Goal: Information Seeking & Learning: Learn about a topic

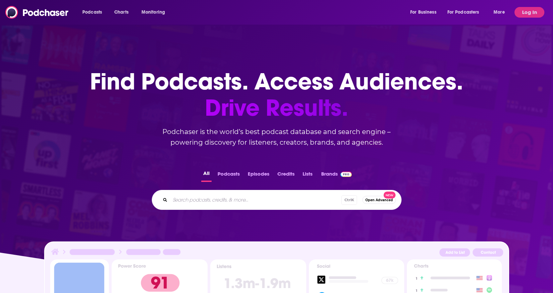
scroll to position [77, 0]
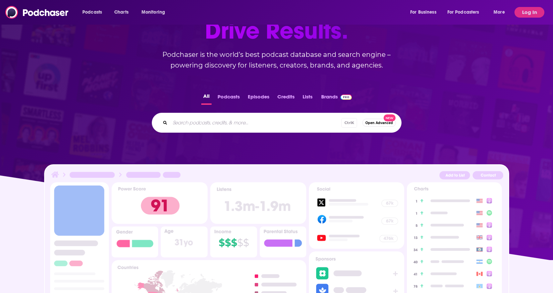
click at [192, 124] on input "Search podcasts, credits, & more..." at bounding box center [255, 122] width 171 height 11
type input "a writer's routine"
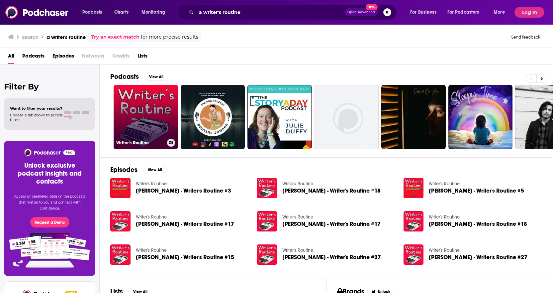
click at [152, 102] on link "Writer's Routine" at bounding box center [146, 117] width 64 height 64
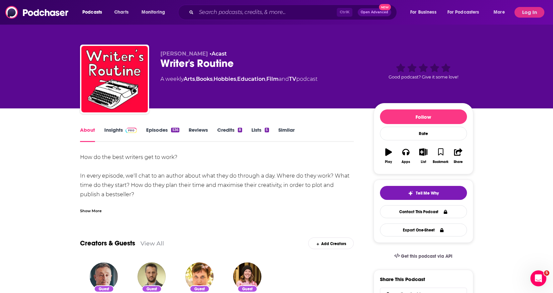
click at [156, 133] on link "Episodes 536" at bounding box center [162, 134] width 33 height 15
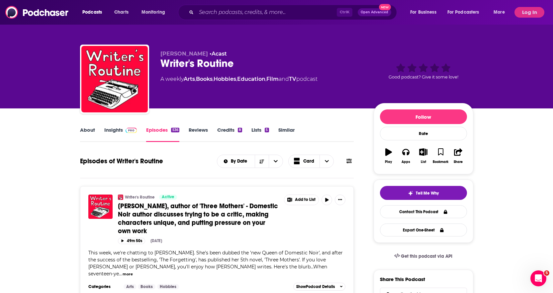
click at [126, 132] on span at bounding box center [130, 130] width 14 height 6
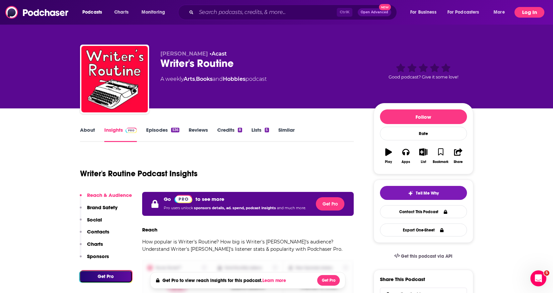
click at [538, 7] on button "Log In" at bounding box center [529, 12] width 30 height 11
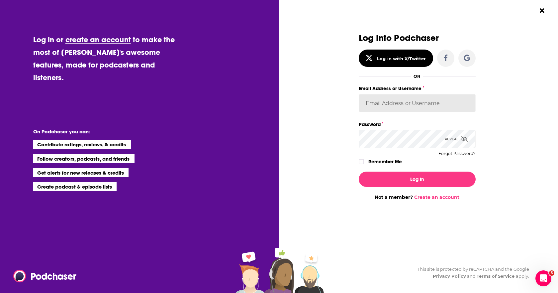
type input "[PERSON_NAME][EMAIL_ADDRESS][PERSON_NAME][DOMAIN_NAME]"
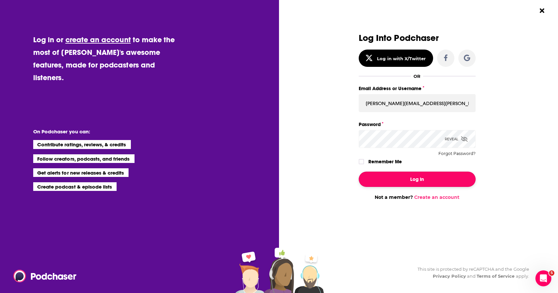
click at [412, 180] on button "Log In" at bounding box center [417, 178] width 117 height 15
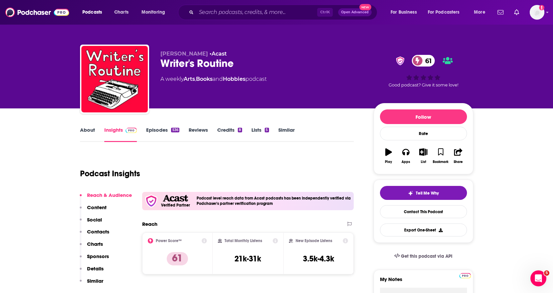
click at [158, 128] on link "Episodes 536" at bounding box center [162, 134] width 33 height 15
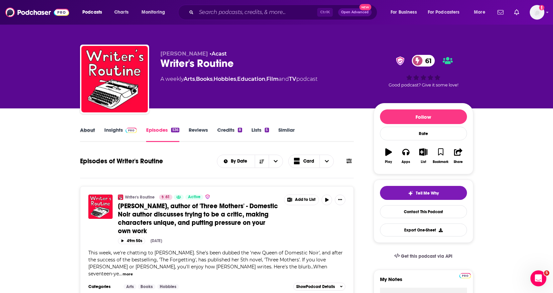
click at [103, 128] on div "About" at bounding box center [92, 134] width 24 height 15
click at [105, 128] on link "Insights" at bounding box center [120, 134] width 33 height 15
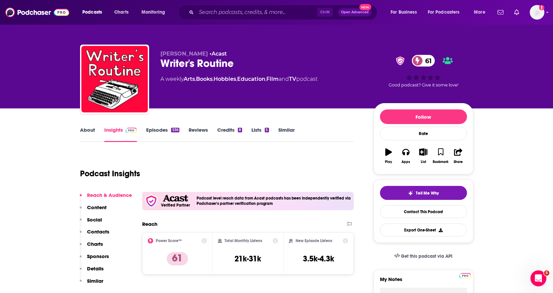
click at [99, 208] on p "Content" at bounding box center [97, 207] width 20 height 6
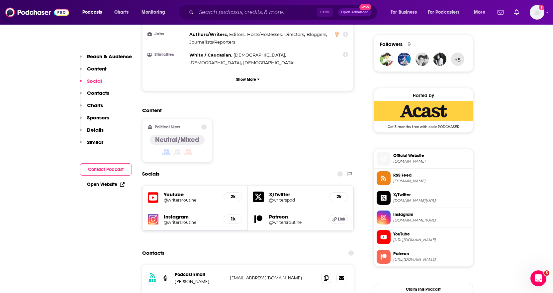
scroll to position [492, 0]
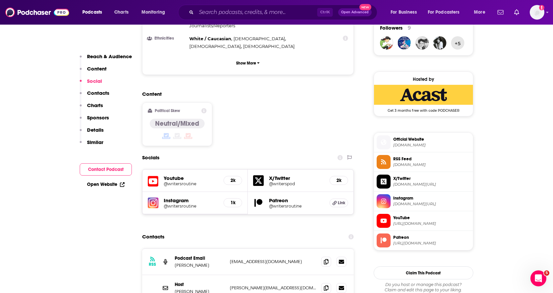
click at [183, 203] on h5 "@writersroutine" at bounding box center [191, 205] width 55 height 5
